Goal: Check status: Check status

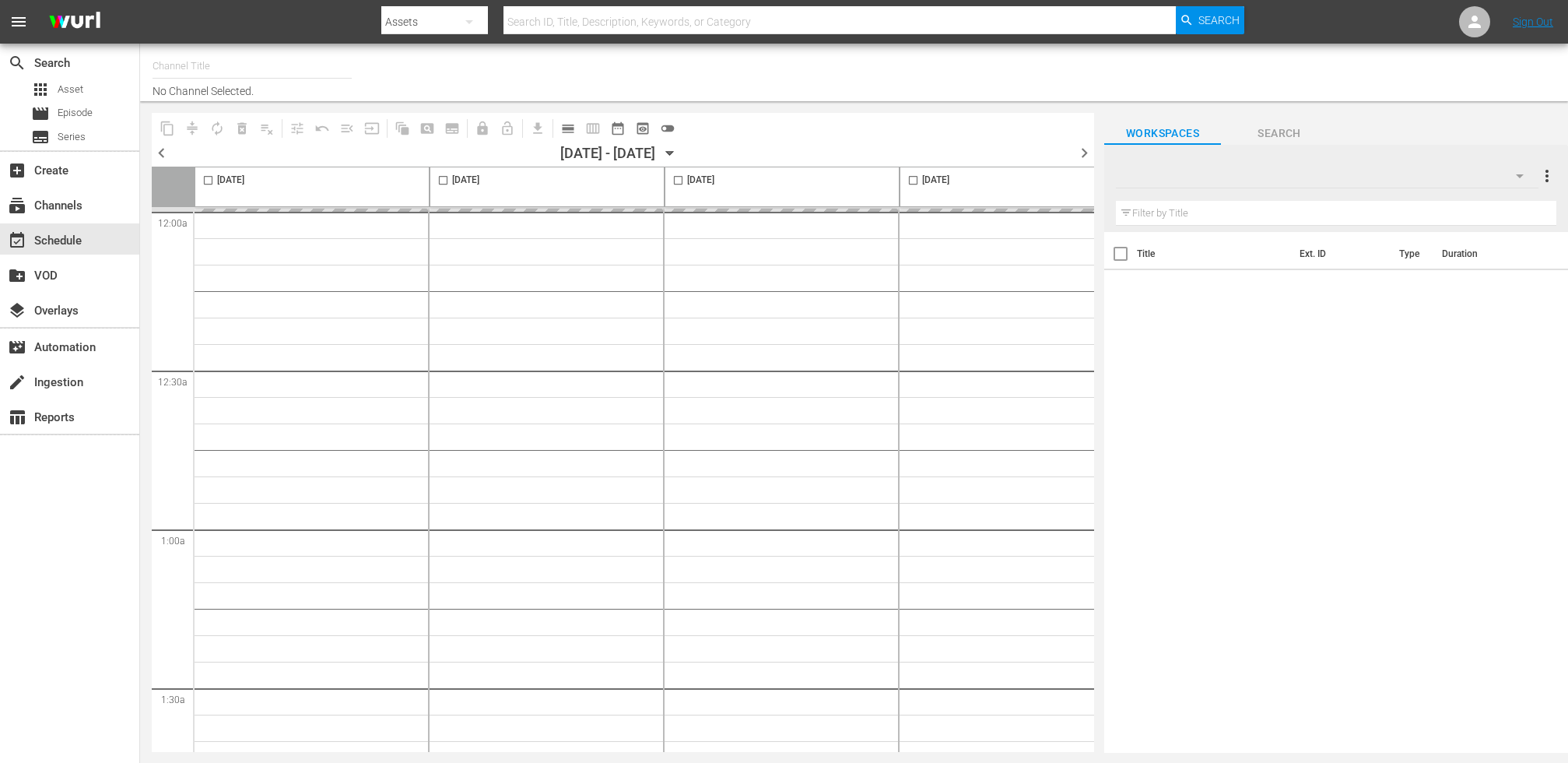
type input "talkSPORT (1979)"
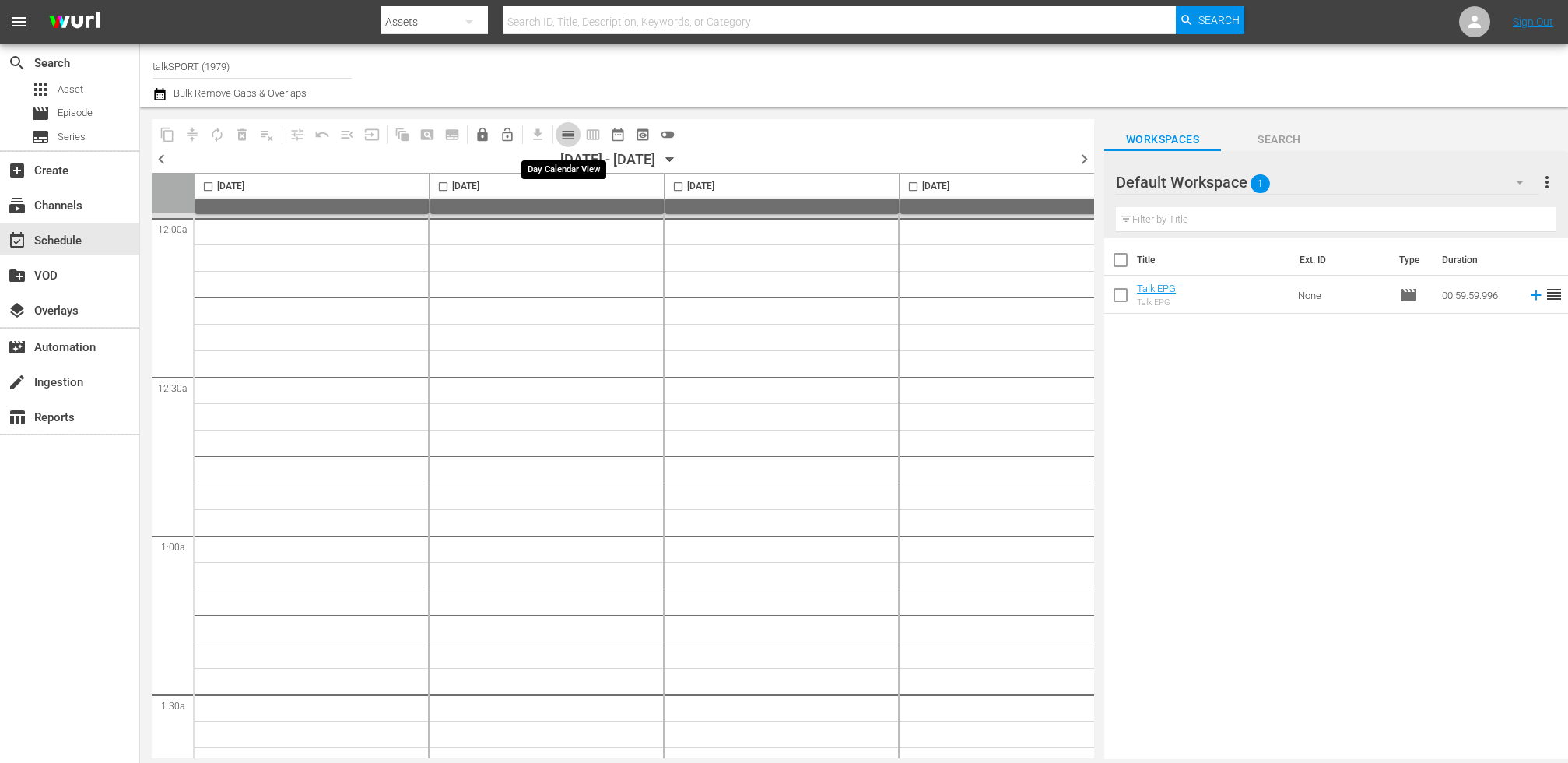
click at [573, 128] on span "calendar_view_day_outlined" at bounding box center [568, 135] width 16 height 16
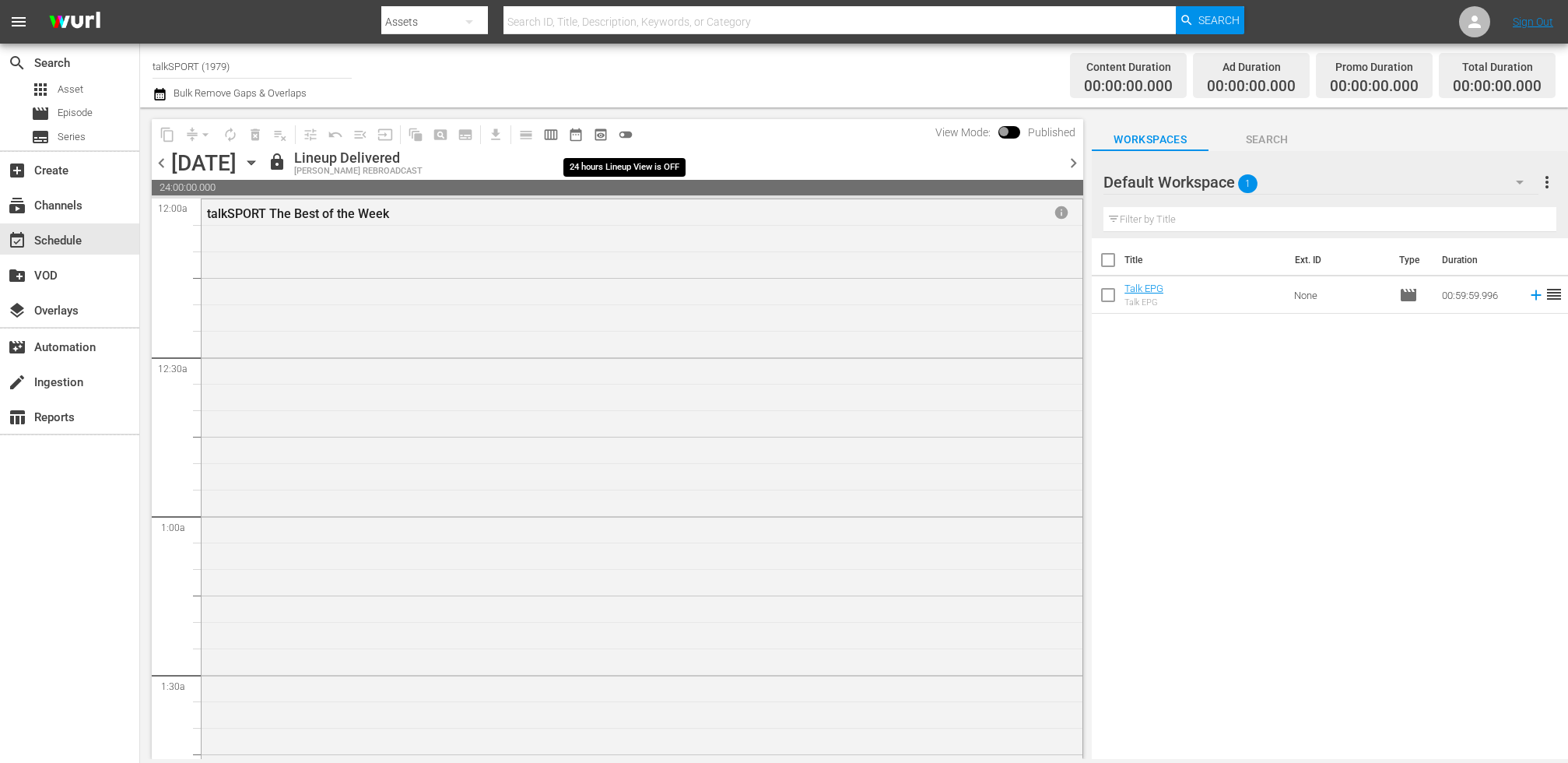
click at [629, 134] on span "toggle_off" at bounding box center [626, 135] width 16 height 16
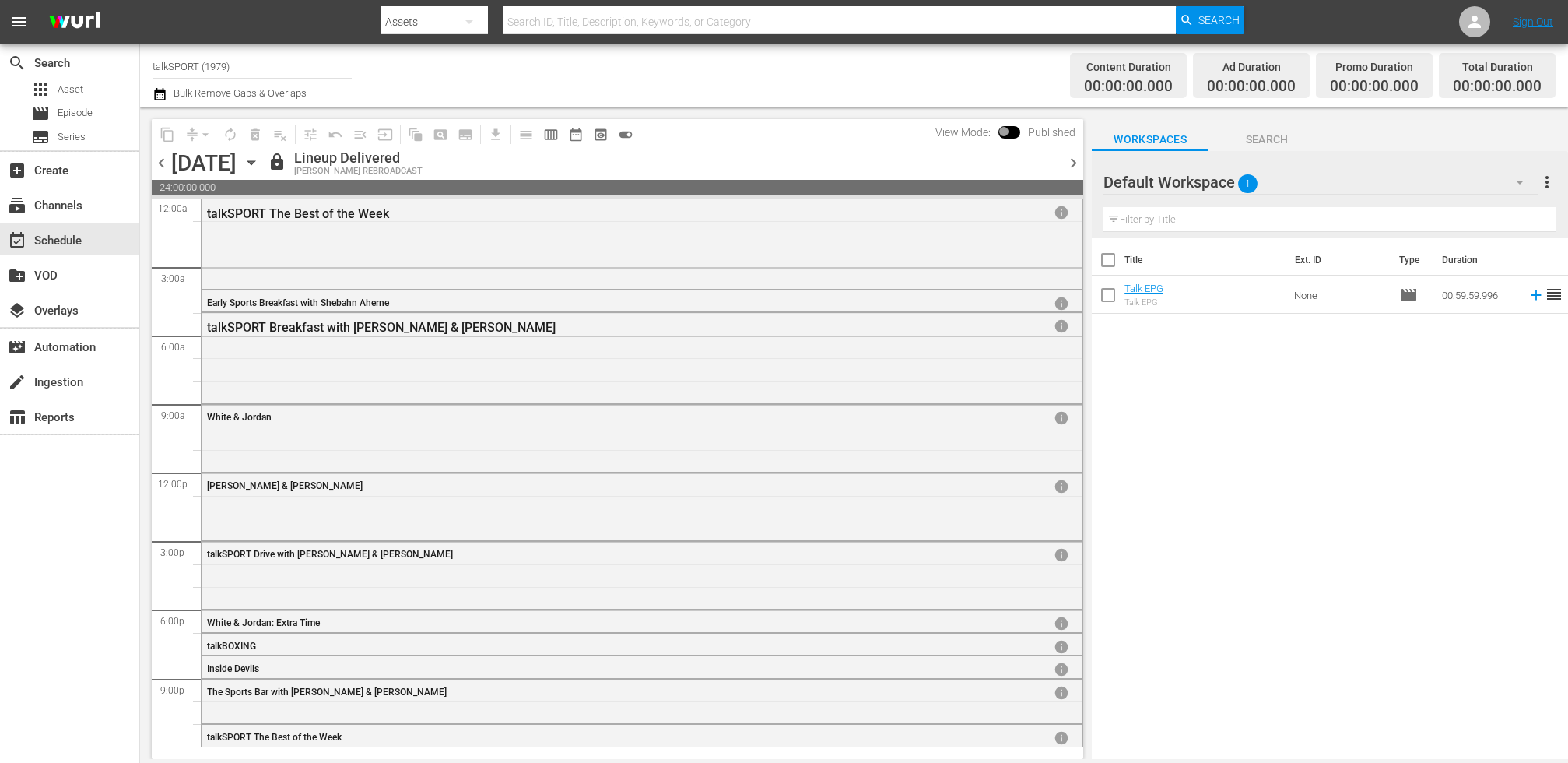
click at [1073, 165] on span "chevron_right" at bounding box center [1073, 162] width 19 height 19
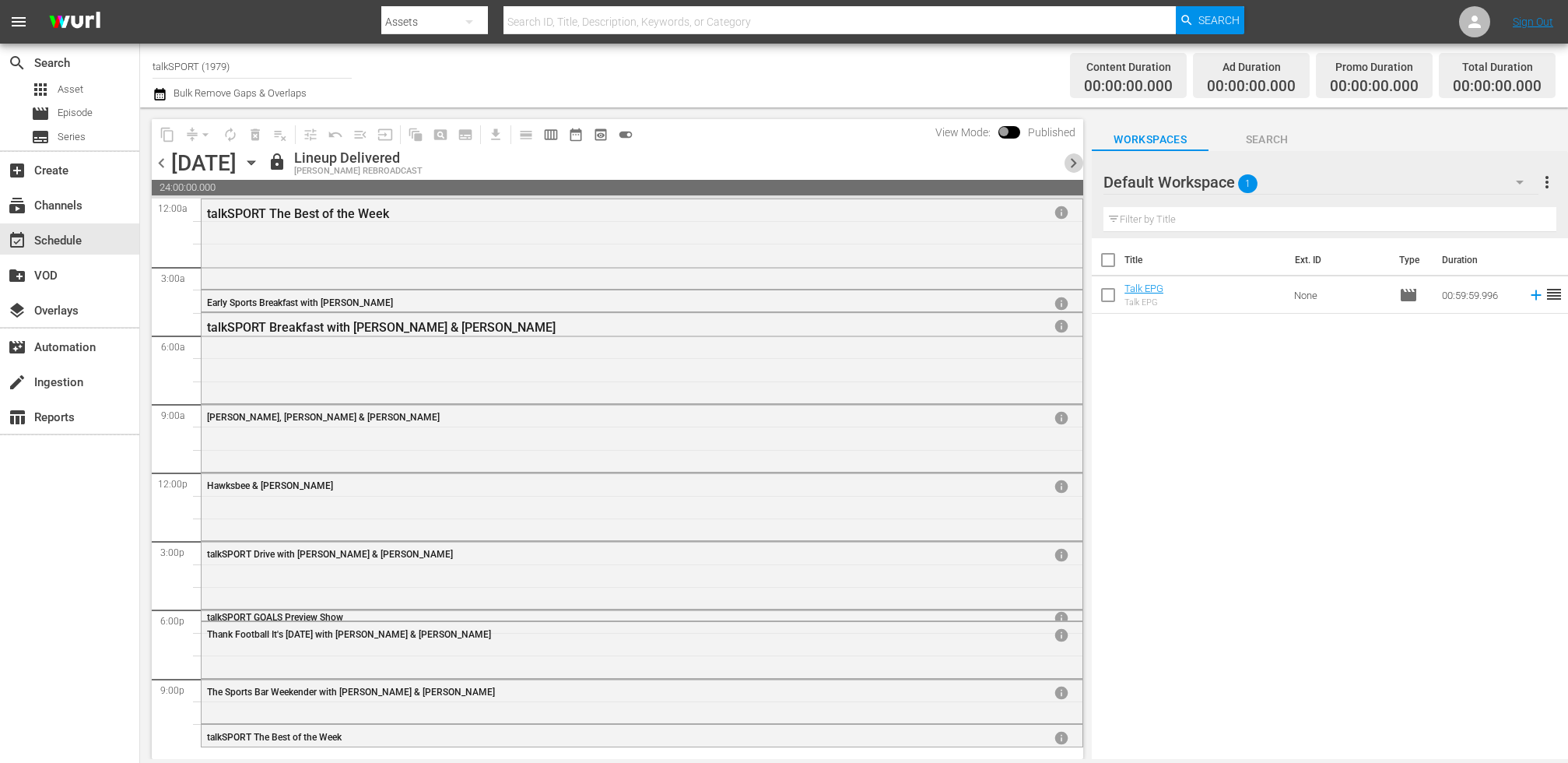
click at [1068, 158] on span "chevron_right" at bounding box center [1073, 162] width 19 height 19
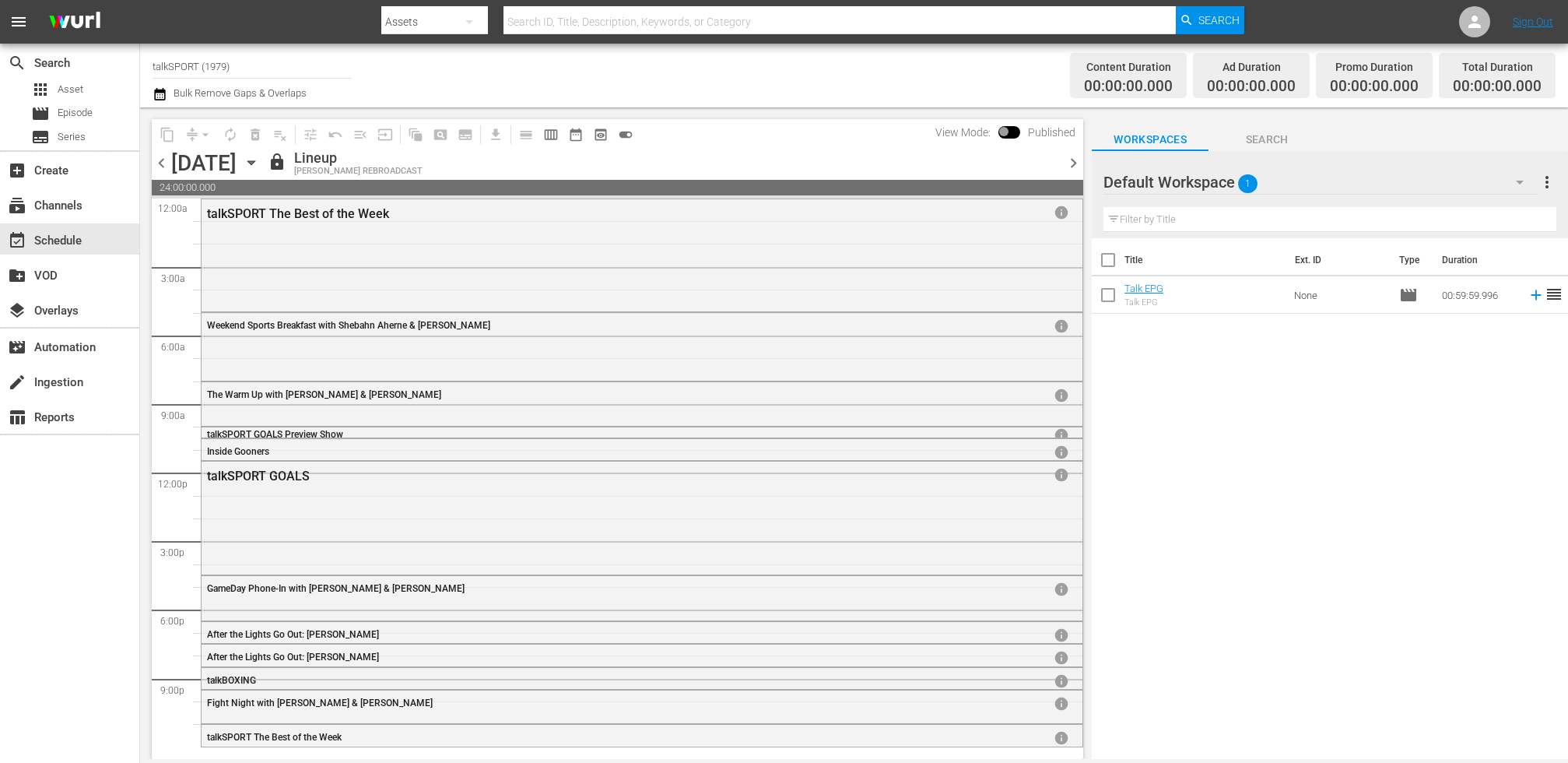
click at [1067, 163] on span "chevron_right" at bounding box center [1073, 162] width 19 height 19
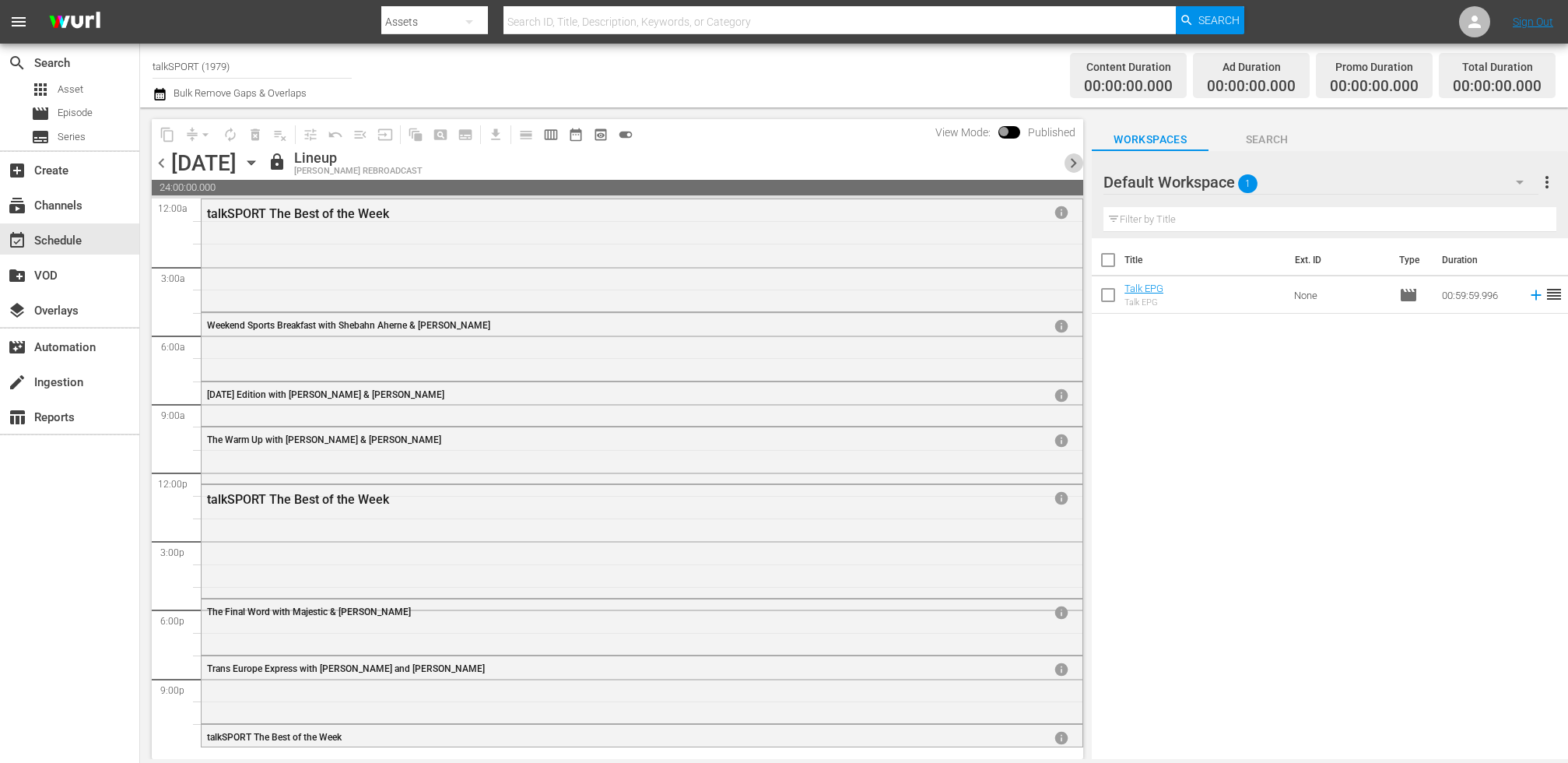
click at [1067, 163] on span "chevron_right" at bounding box center [1073, 162] width 19 height 19
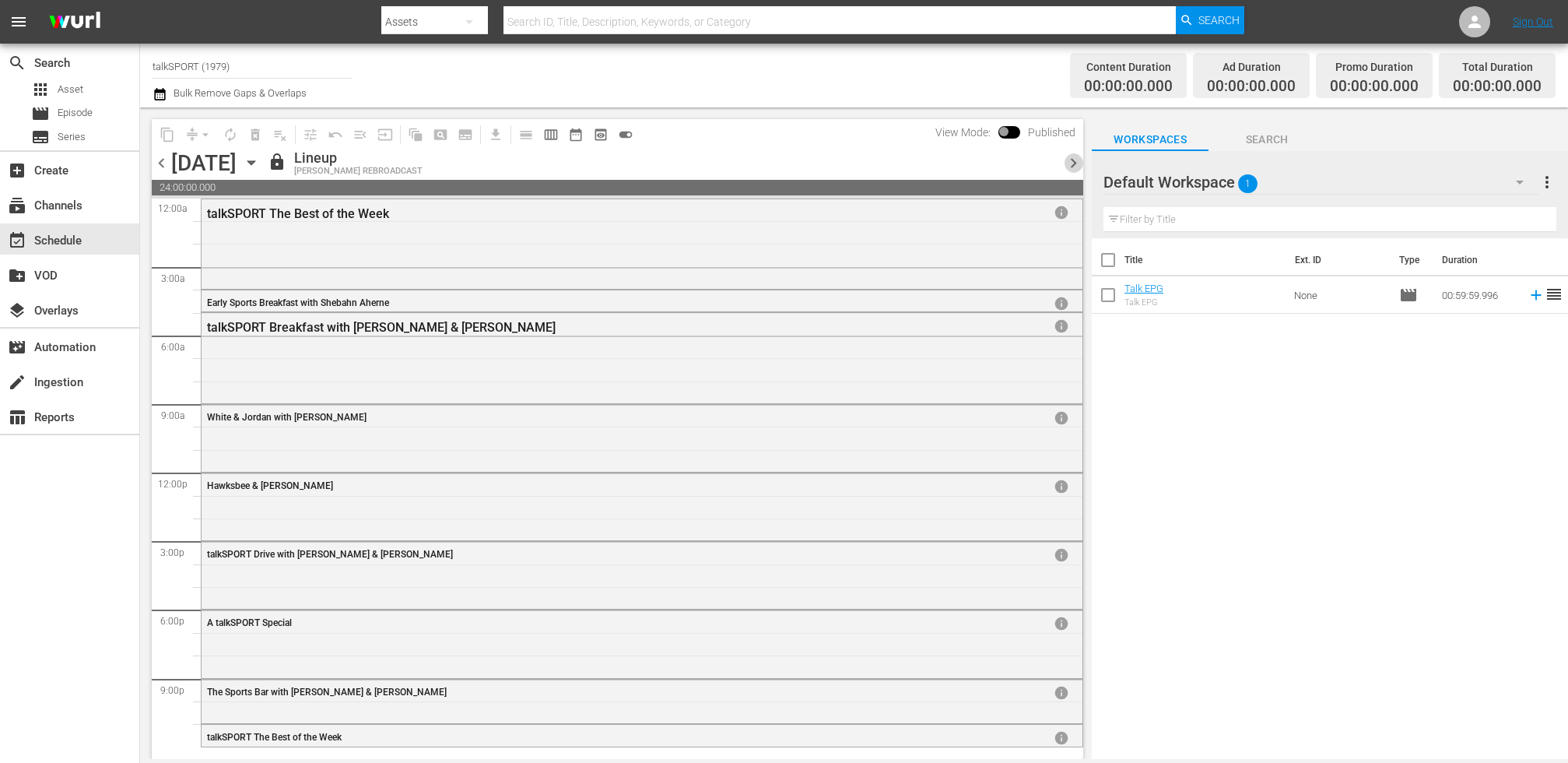
click at [1067, 163] on span "chevron_right" at bounding box center [1073, 162] width 19 height 19
click at [1066, 163] on span "chevron_right" at bounding box center [1073, 162] width 19 height 19
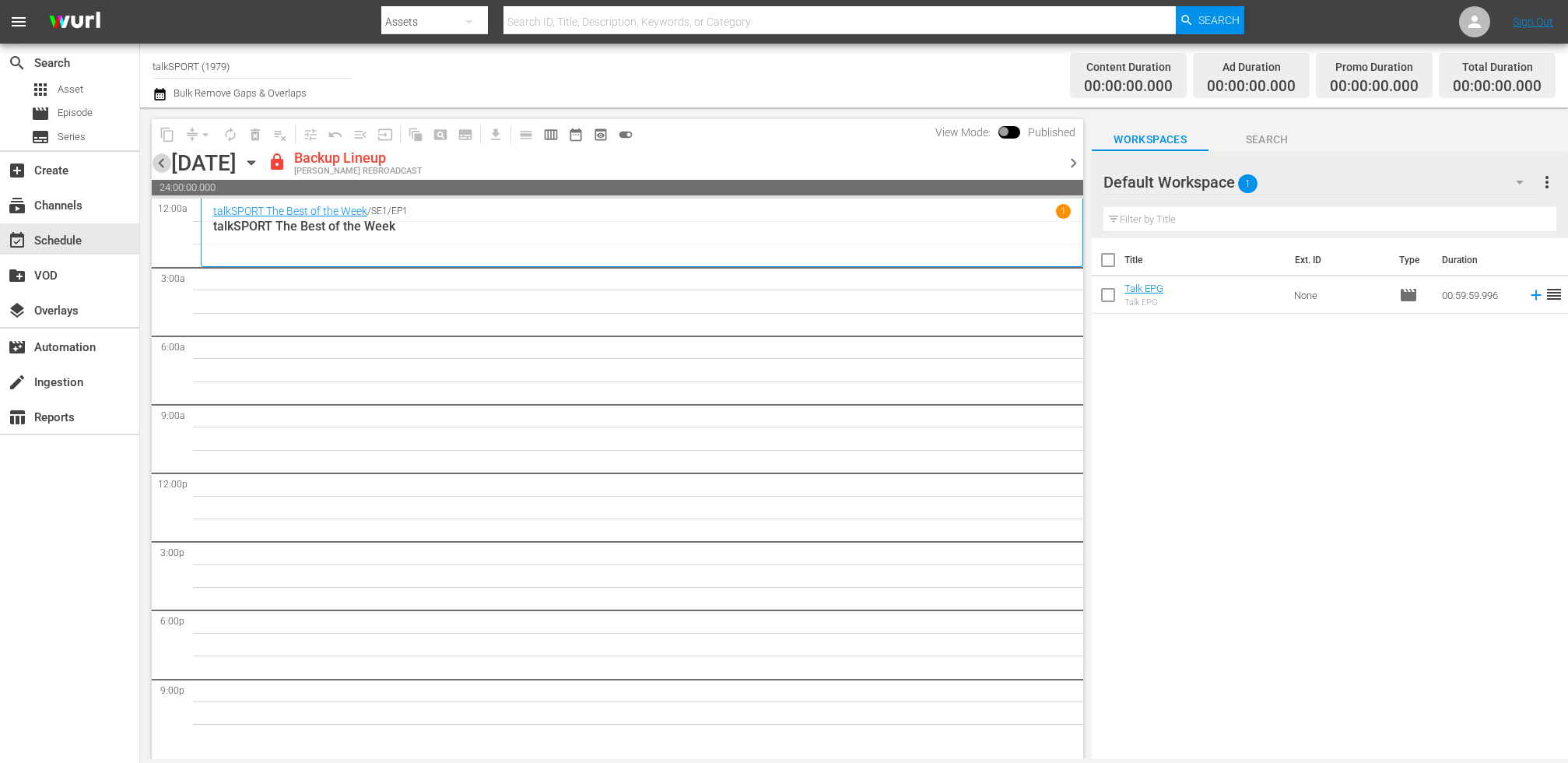
click at [163, 167] on span "chevron_left" at bounding box center [161, 162] width 19 height 19
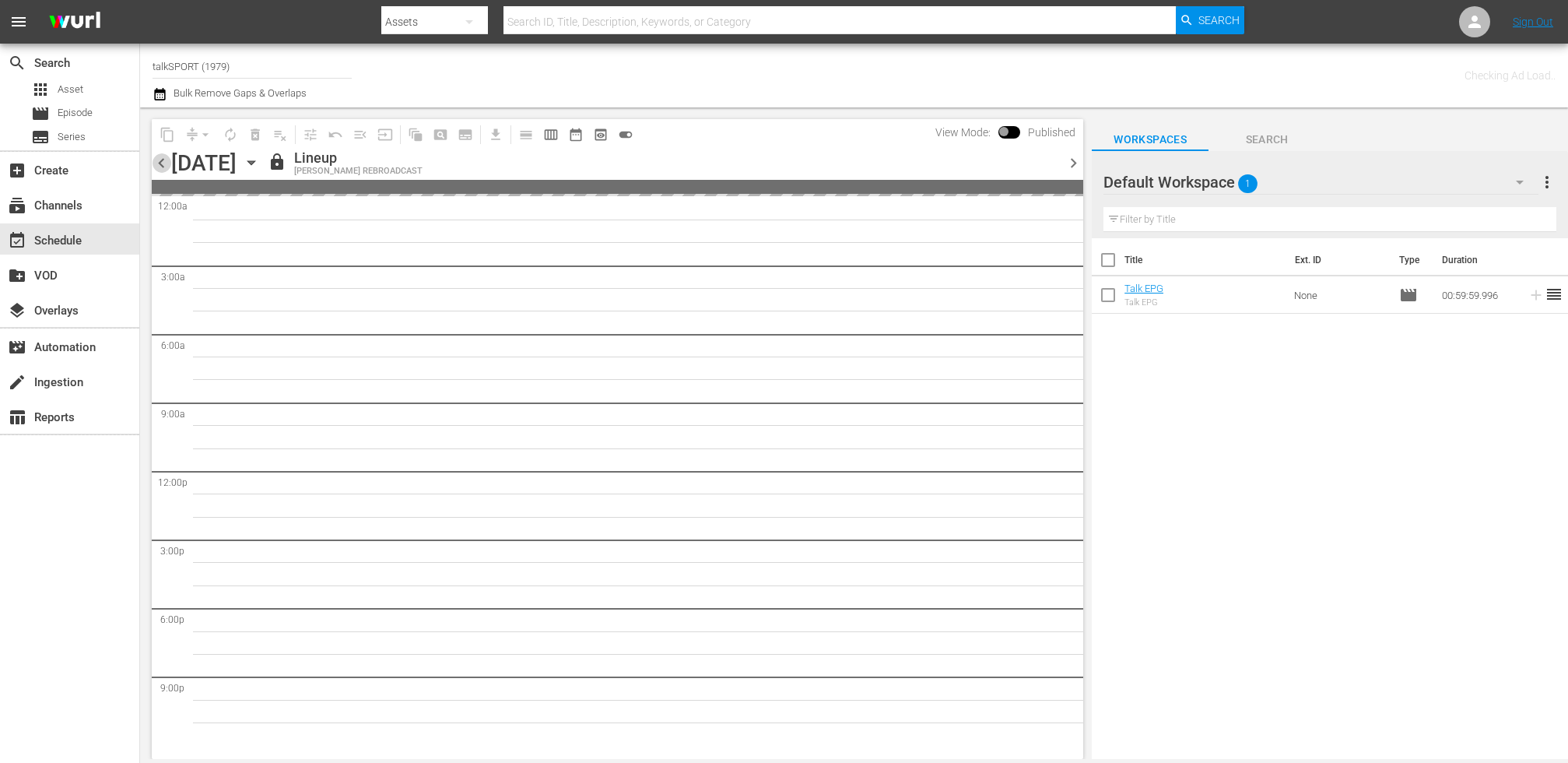
click at [163, 167] on span "chevron_left" at bounding box center [161, 162] width 19 height 19
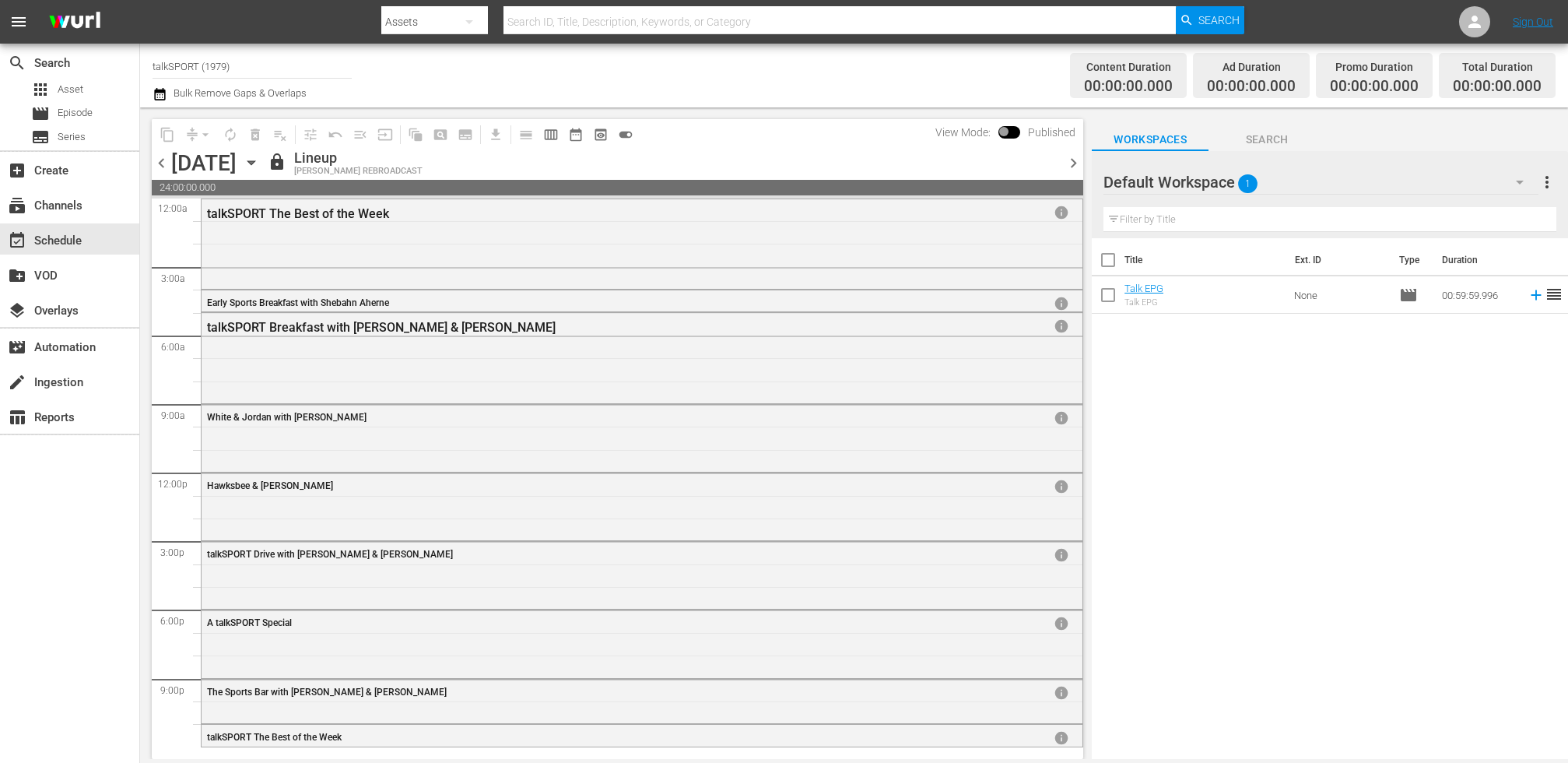
click at [163, 167] on span "chevron_left" at bounding box center [161, 162] width 19 height 19
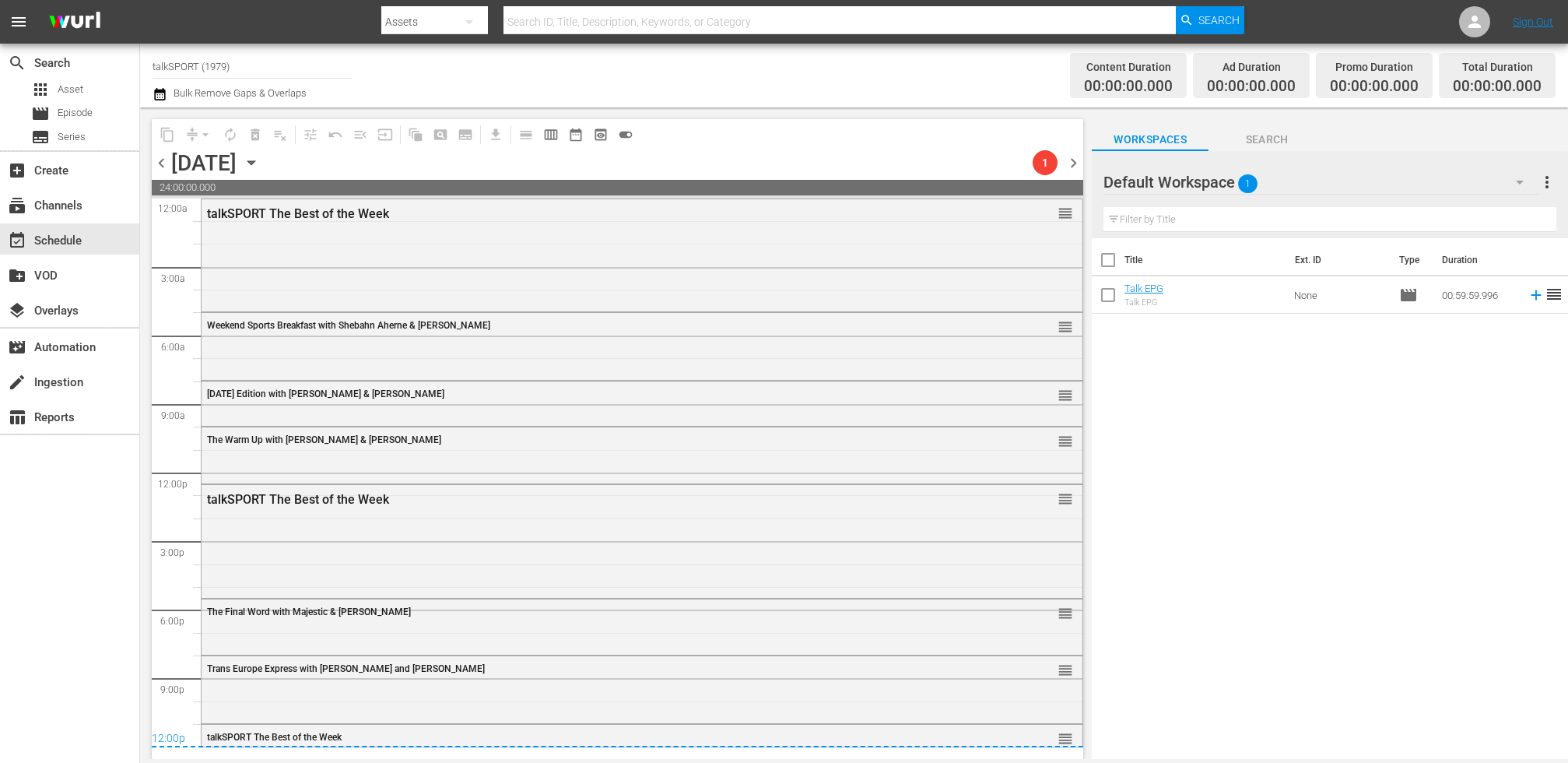
click at [163, 167] on span "chevron_left" at bounding box center [161, 162] width 19 height 19
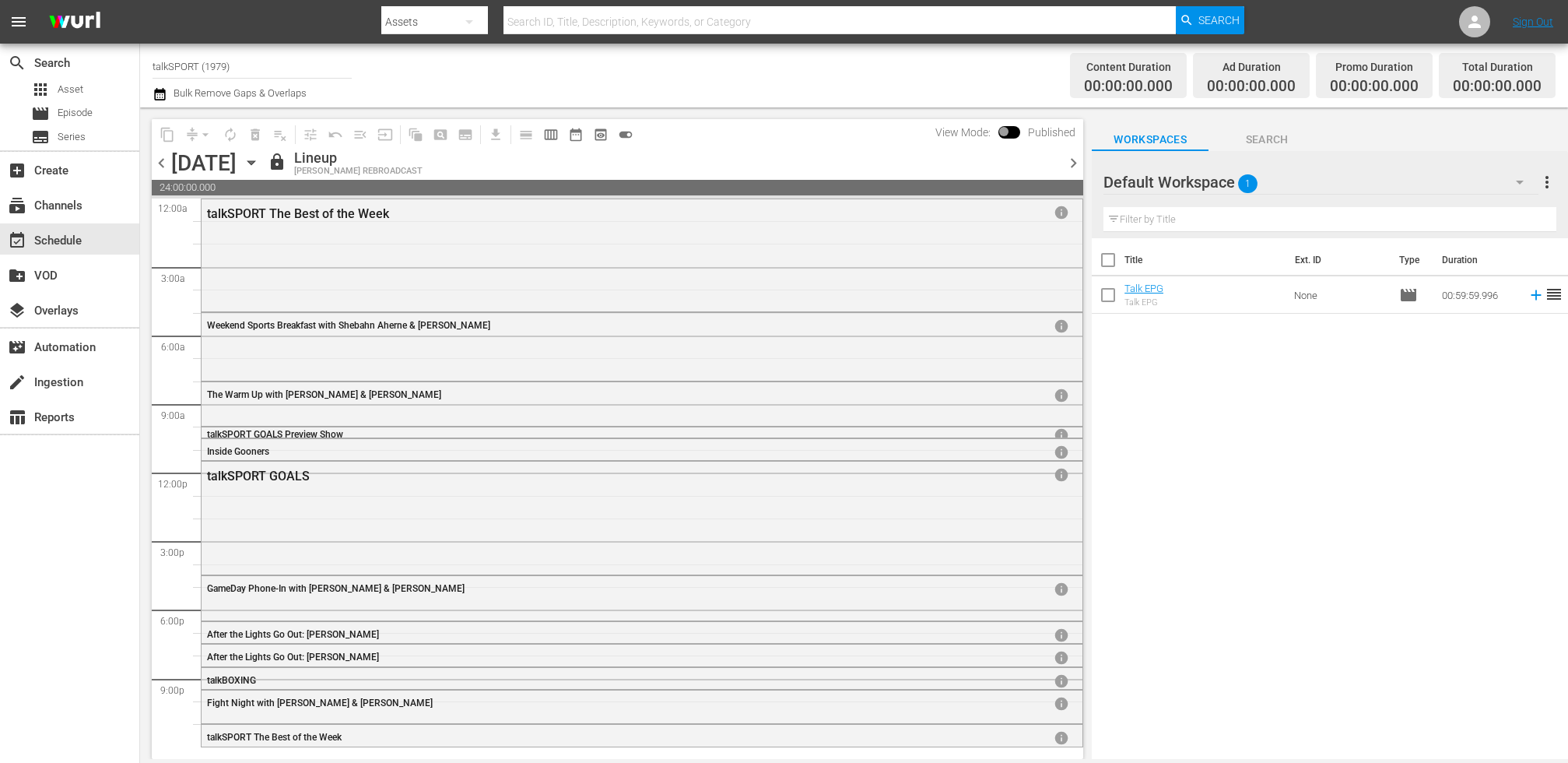
click at [163, 167] on span "chevron_left" at bounding box center [161, 162] width 19 height 19
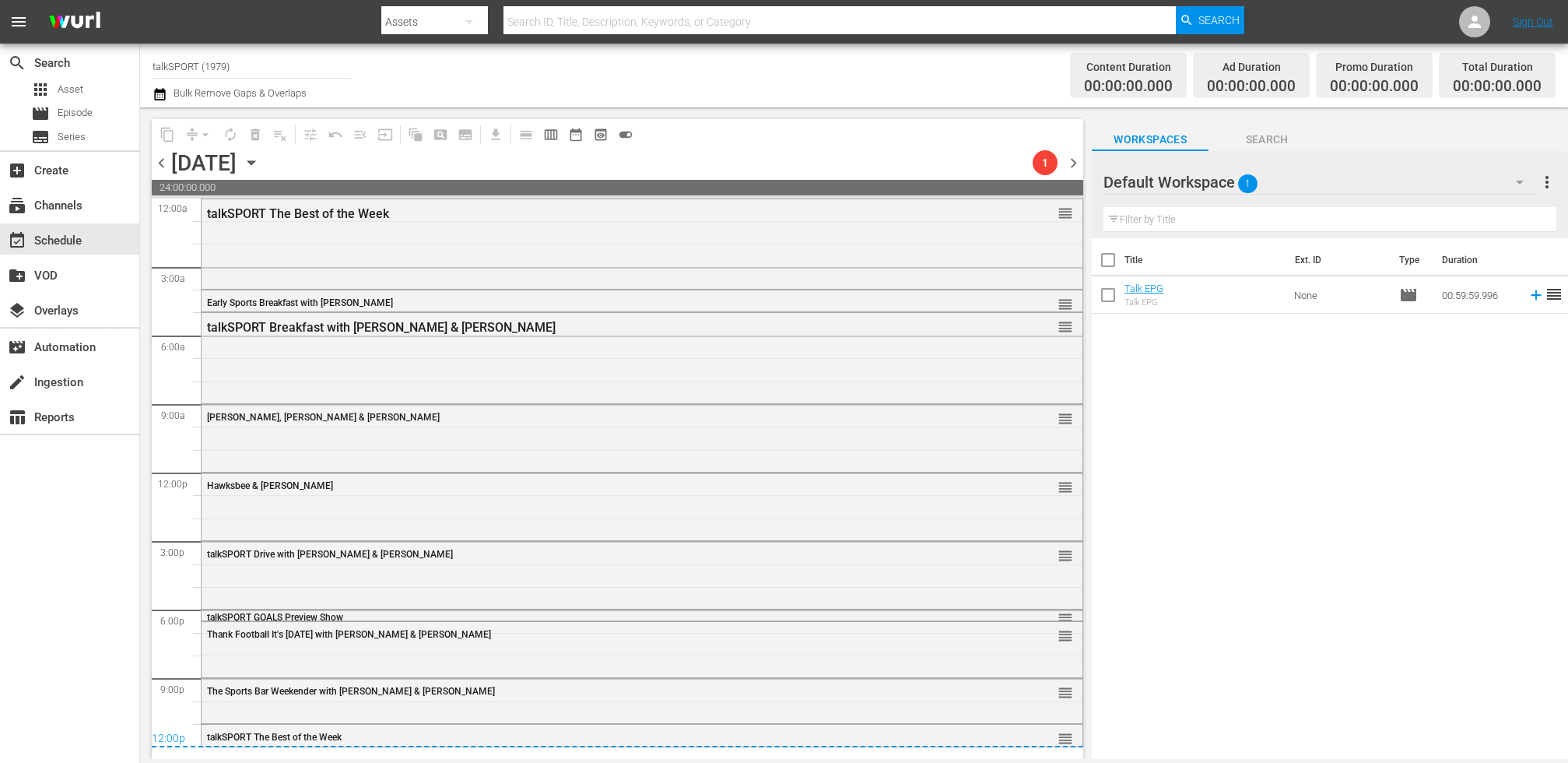
click at [163, 167] on span "chevron_left" at bounding box center [161, 162] width 19 height 19
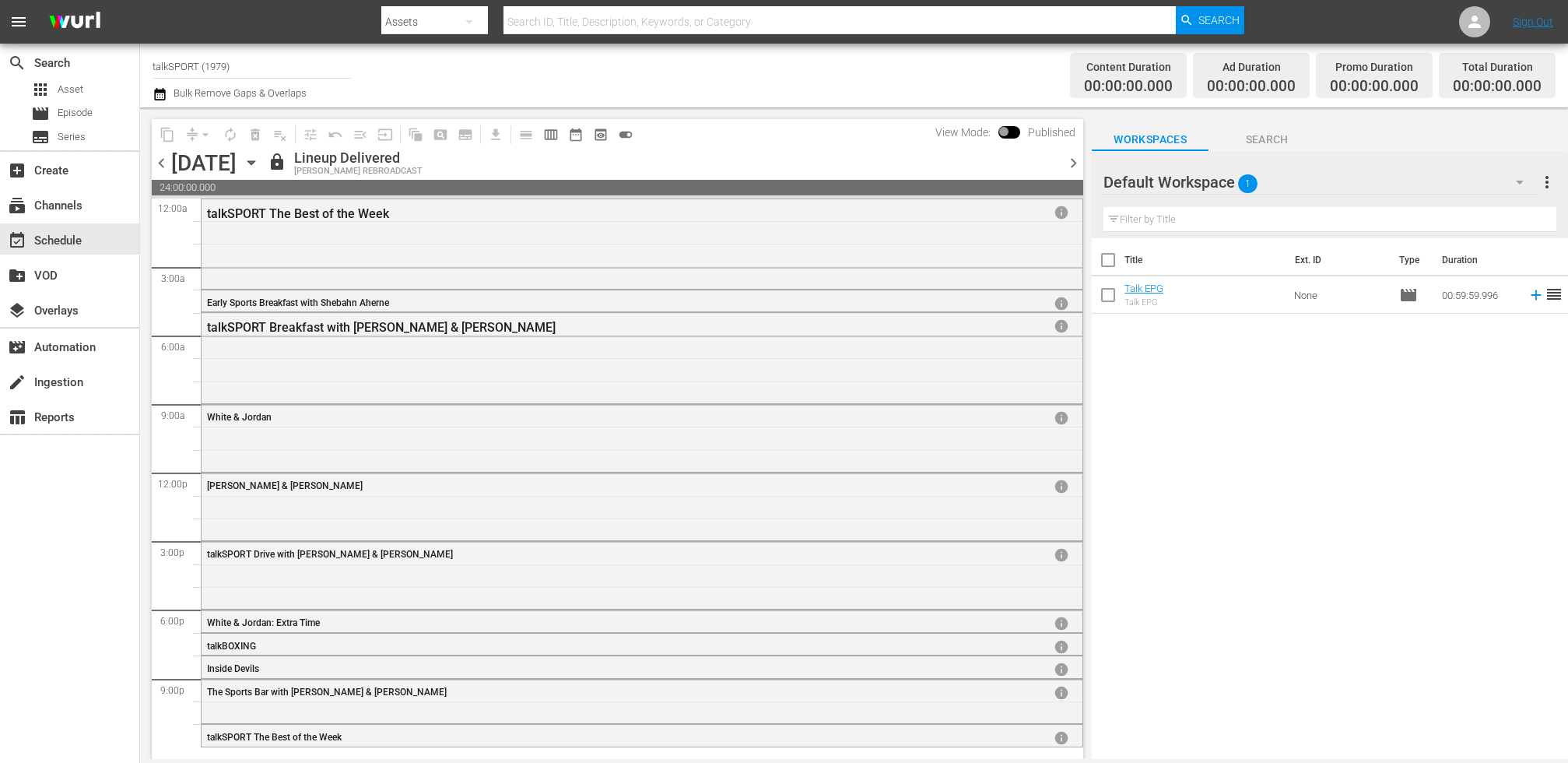
click at [163, 167] on span "chevron_left" at bounding box center [161, 162] width 19 height 19
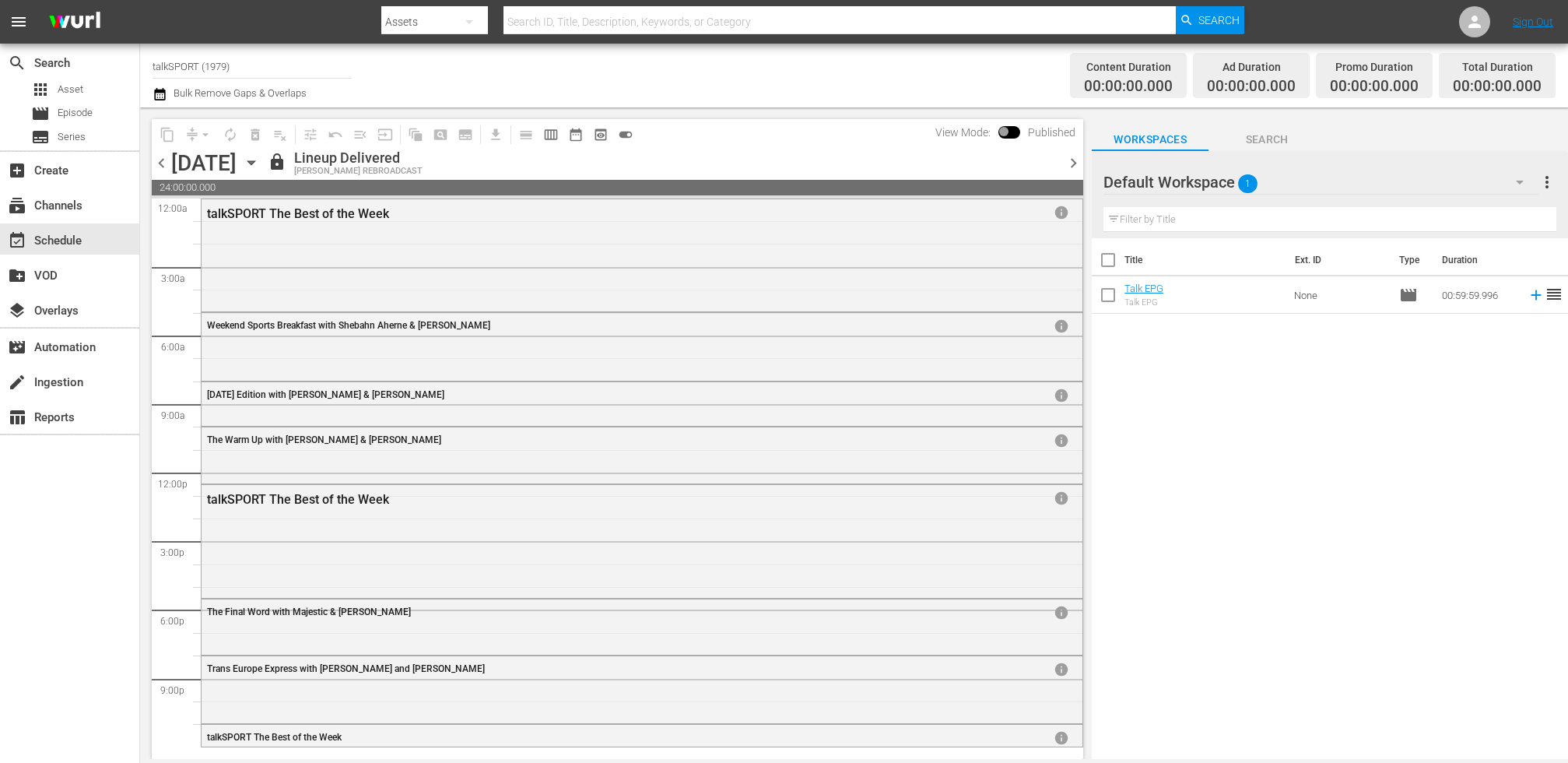
click at [163, 167] on span "chevron_left" at bounding box center [161, 162] width 19 height 19
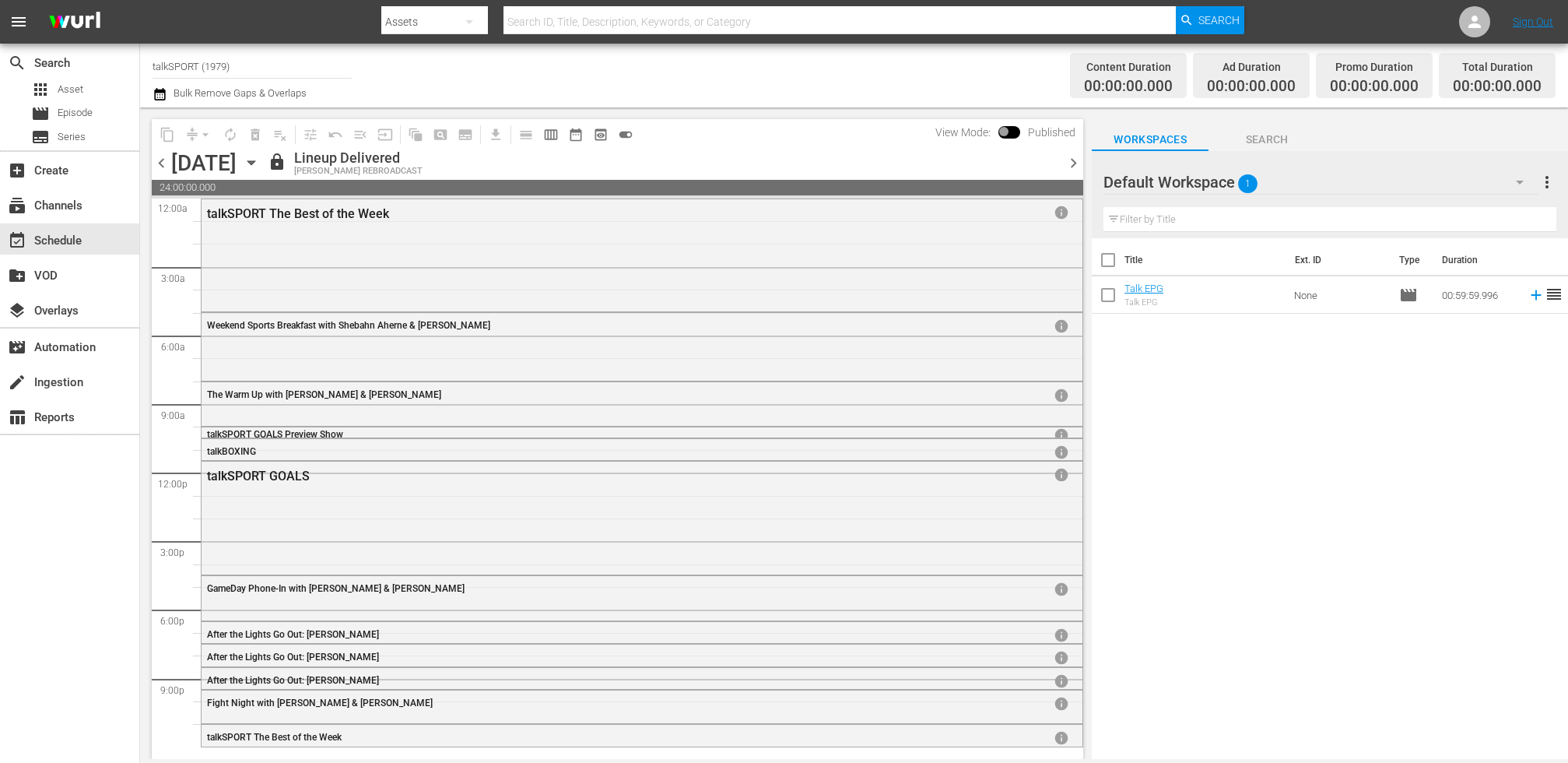
click at [163, 167] on span "chevron_left" at bounding box center [161, 162] width 19 height 19
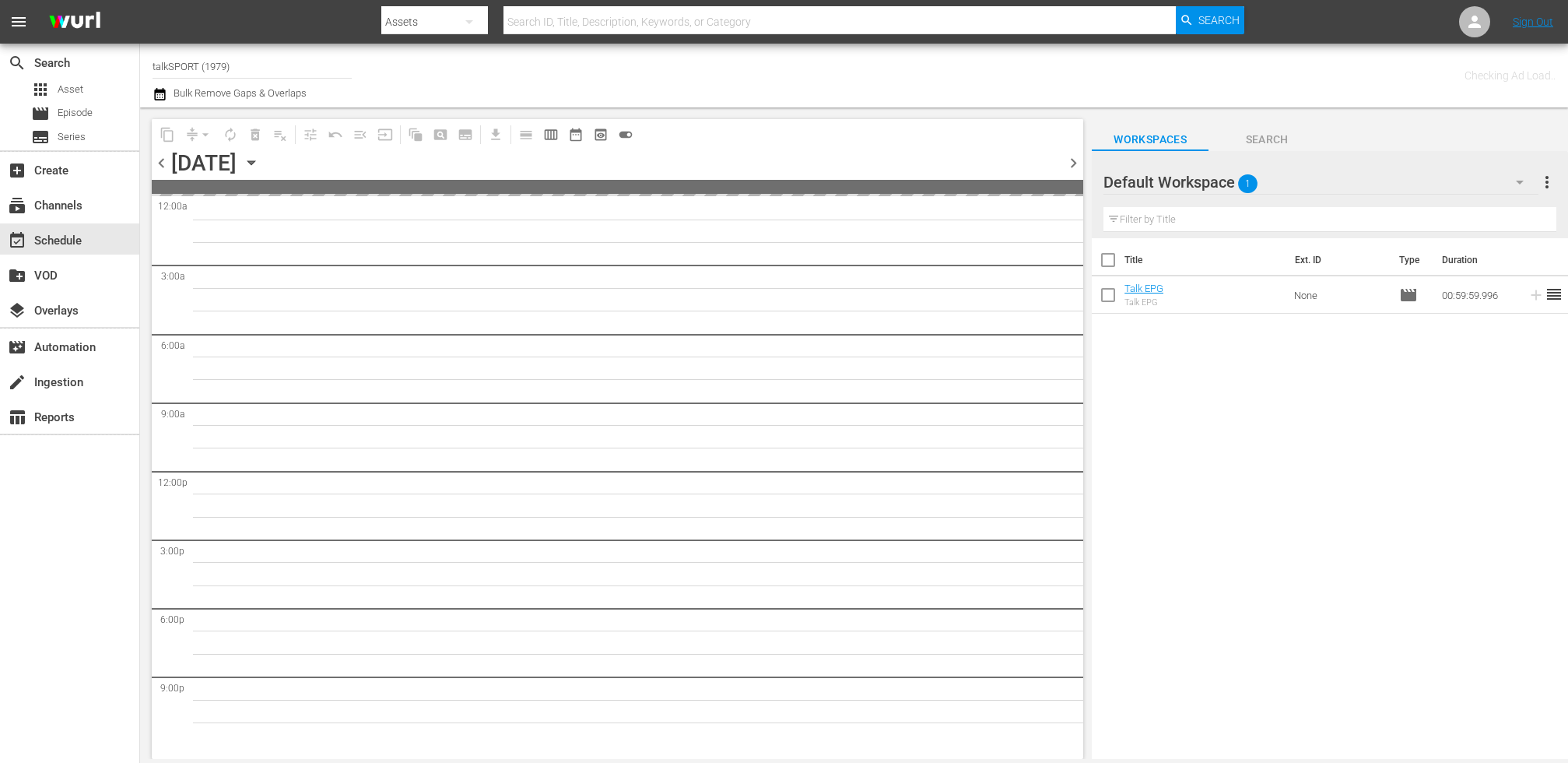
click at [77, 658] on div "search Search apps Asset movie Episode subtitles Series add_box Create subscrip…" at bounding box center [70, 425] width 140 height 763
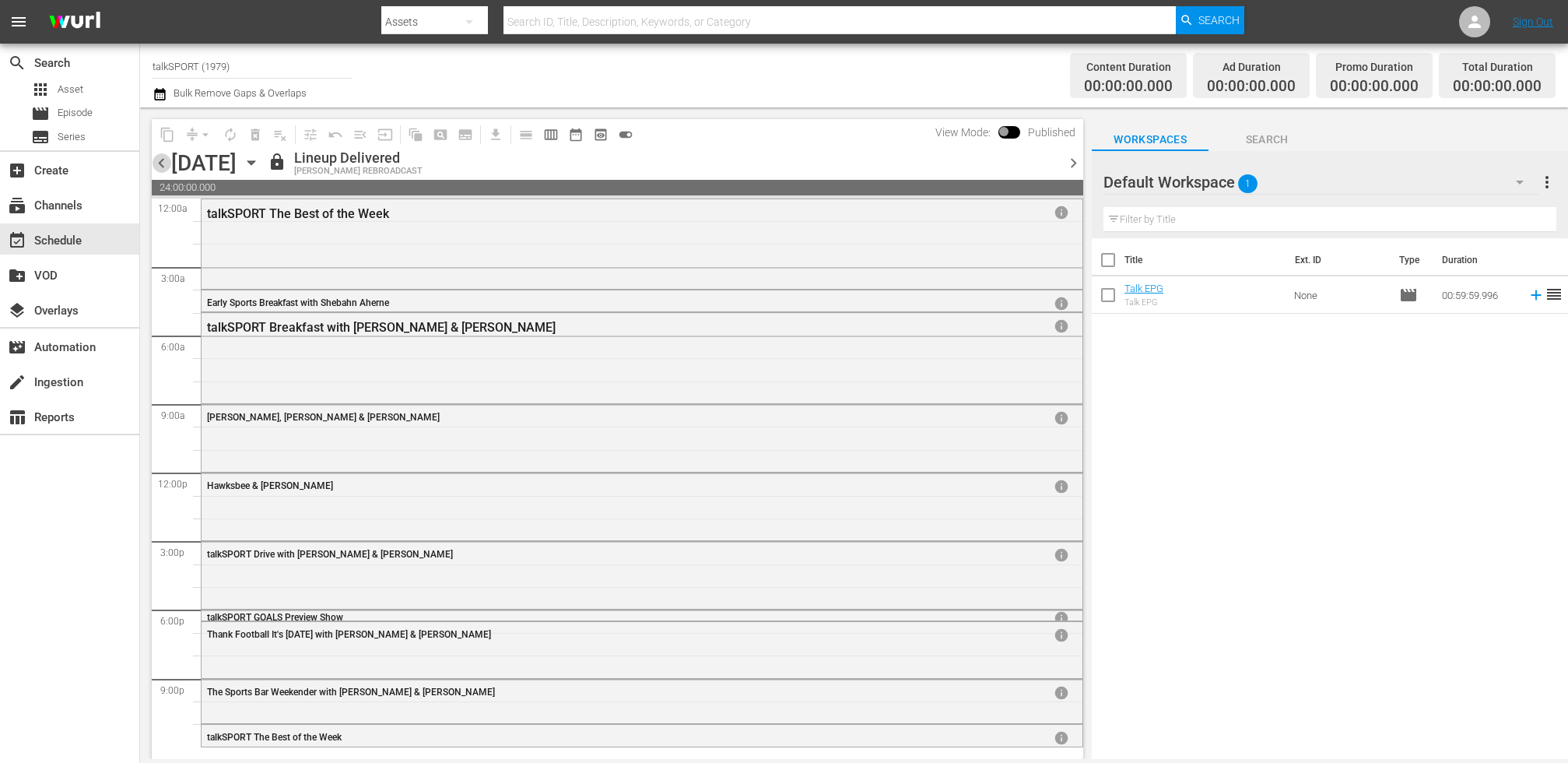
click at [168, 164] on span "chevron_left" at bounding box center [161, 162] width 19 height 19
